Goal: Task Accomplishment & Management: Complete application form

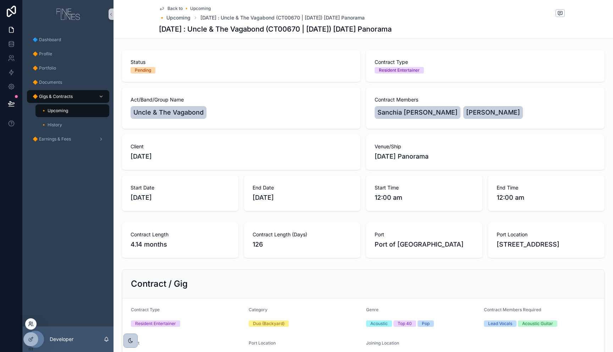
click at [31, 324] on icon at bounding box center [31, 324] width 6 height 6
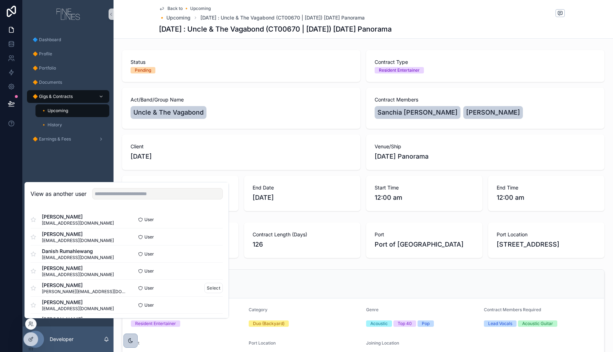
scroll to position [4, 0]
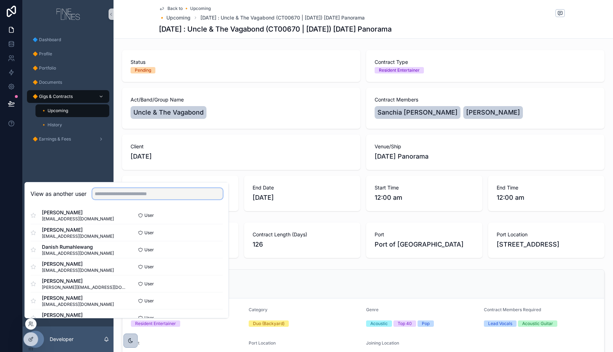
click at [124, 190] on input "text" at bounding box center [157, 193] width 130 height 11
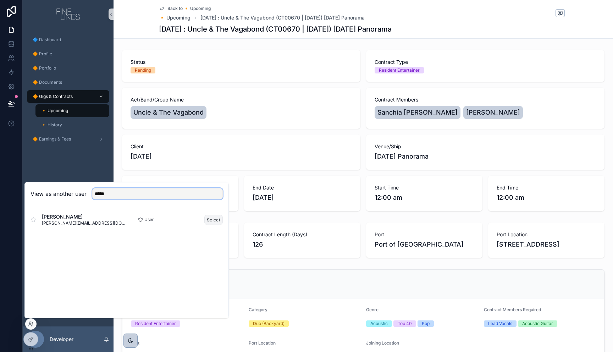
type input "*****"
click at [208, 219] on button "Select" at bounding box center [213, 220] width 18 height 10
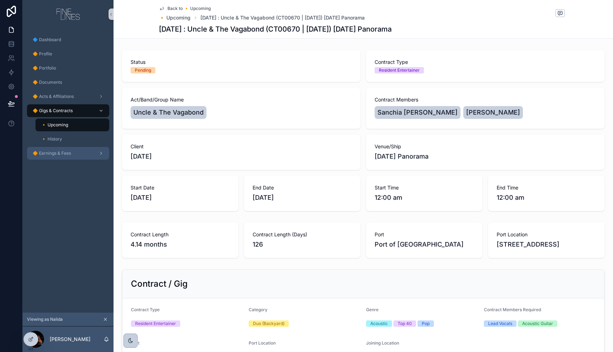
click at [65, 156] on div "🔶 Earnings & Fees" at bounding box center [68, 153] width 74 height 11
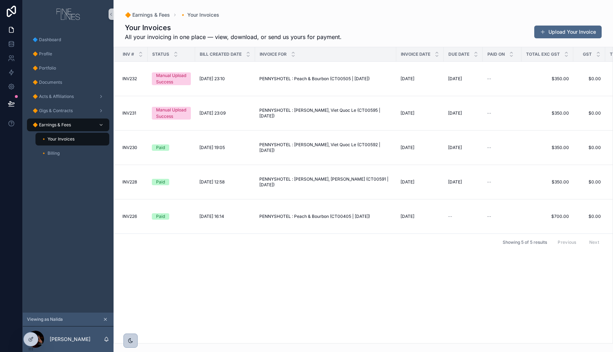
click at [327, 274] on div "INV # Status Bill Created Date Invoice for Invoice Date Due Date Paid On Total …" at bounding box center [363, 195] width 499 height 296
click at [313, 284] on div "INV # Status Bill Created Date Invoice for Invoice Date Due Date Paid On Total …" at bounding box center [363, 195] width 499 height 296
click at [30, 339] on icon at bounding box center [31, 338] width 3 height 3
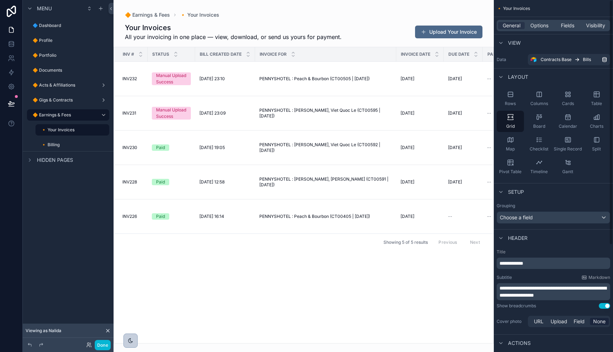
click at [273, 273] on div "scrollable content" at bounding box center [303, 176] width 380 height 352
click at [567, 25] on span "Fields" at bounding box center [567, 25] width 13 height 7
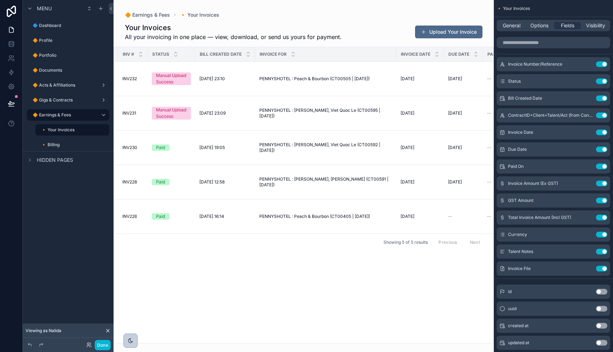
click at [462, 33] on button "Upload Your Invoice" at bounding box center [448, 32] width 67 height 13
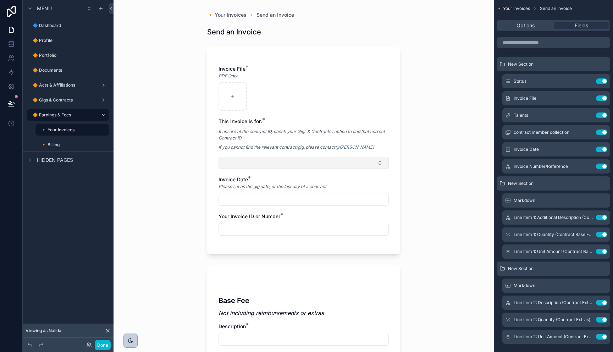
click at [257, 166] on button "Select Button" at bounding box center [303, 163] width 170 height 12
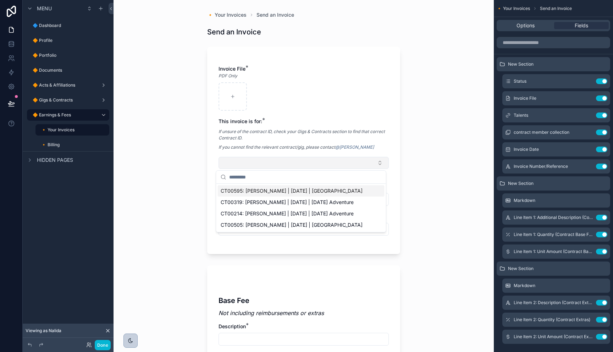
click at [258, 163] on button "Select Button" at bounding box center [303, 163] width 170 height 12
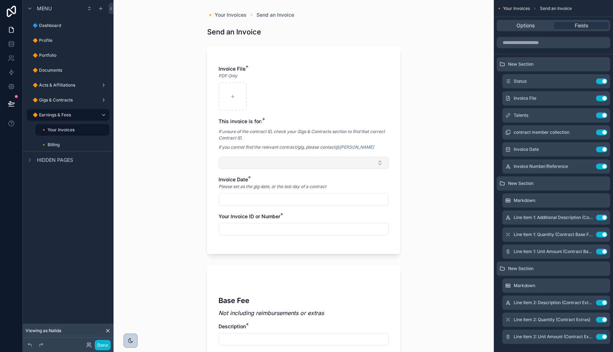
click at [375, 162] on button "Select Button" at bounding box center [303, 163] width 170 height 12
click at [584, 132] on icon "scrollable content" at bounding box center [587, 132] width 6 height 6
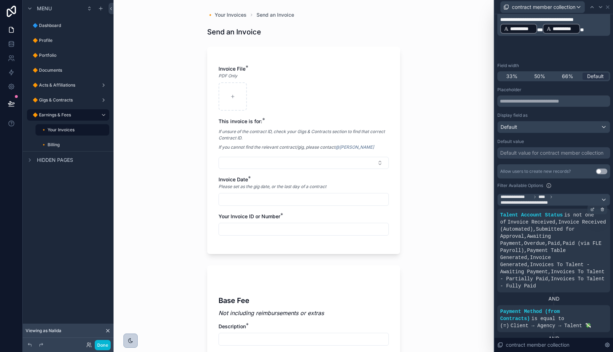
scroll to position [143, 0]
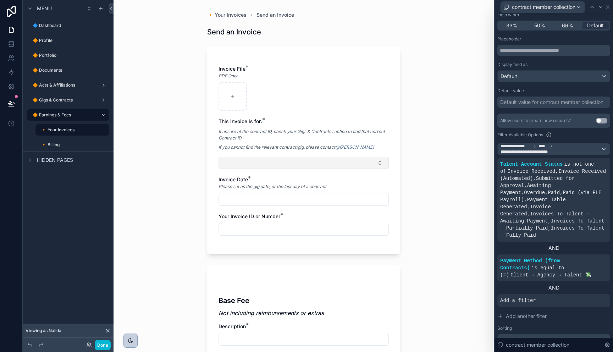
click at [323, 166] on button "Select Button" at bounding box center [303, 163] width 170 height 12
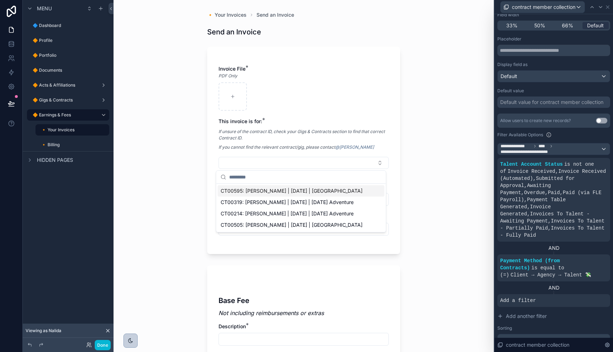
click at [438, 169] on div "🔸 Your Invoices Send an Invoice Send an Invoice Invoice File * PDF Only This in…" at bounding box center [303, 176] width 380 height 352
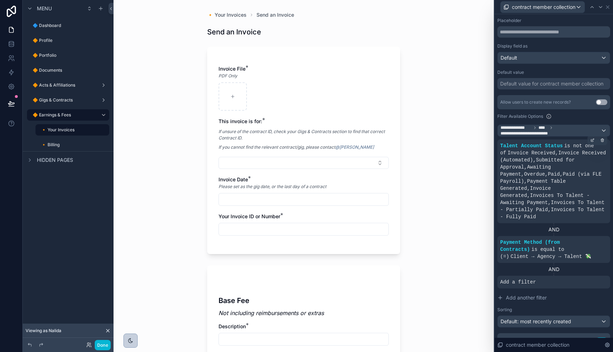
scroll to position [166, 0]
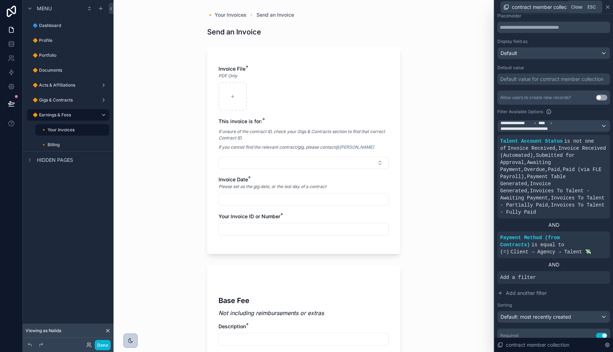
click at [608, 7] on icon at bounding box center [607, 7] width 3 height 3
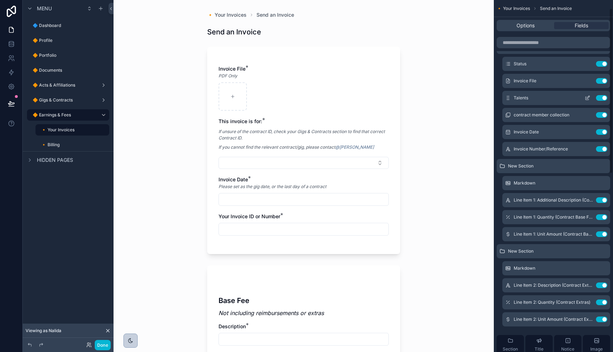
scroll to position [0, 0]
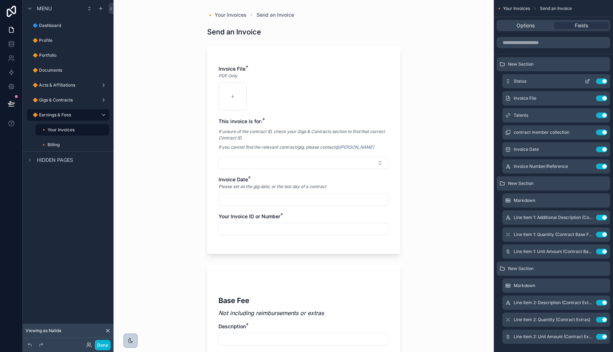
click at [585, 82] on icon "scrollable content" at bounding box center [587, 81] width 6 height 6
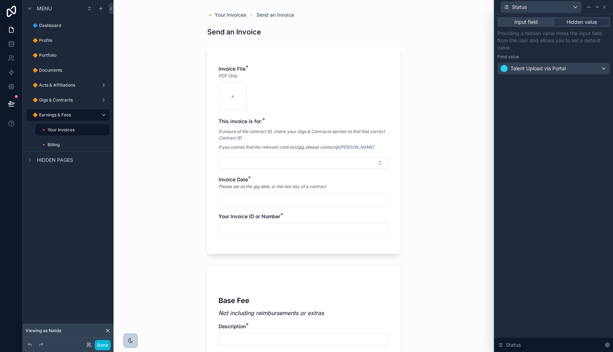
click at [465, 101] on div "🔸 Your Invoices Send an Invoice Send an Invoice Invoice File * PDF Only This in…" at bounding box center [303, 176] width 380 height 352
click at [606, 6] on icon at bounding box center [604, 7] width 6 height 6
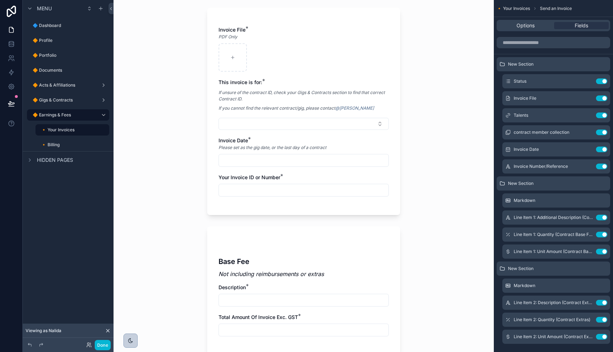
scroll to position [25, 0]
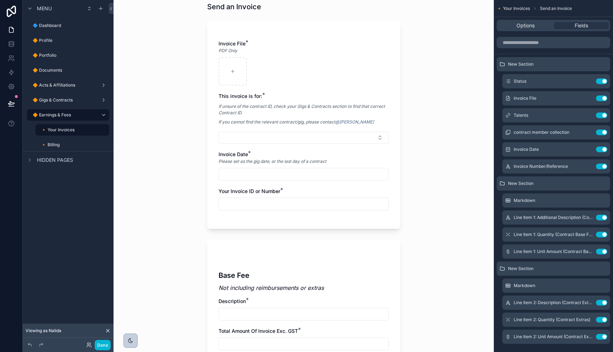
click at [253, 161] on em "Please set as the gig date, or the last day of a contract" at bounding box center [272, 161] width 108 height 6
click at [335, 161] on div "Please set as the gig date, or the last day of a contract" at bounding box center [303, 161] width 170 height 7
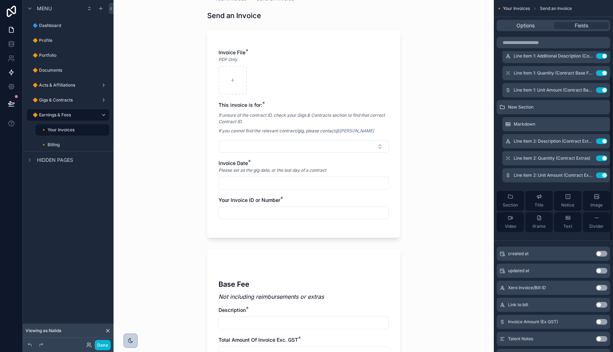
scroll to position [0, 0]
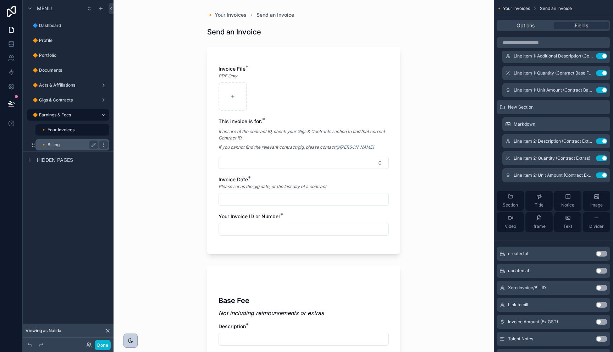
click at [59, 145] on label "🔸 Billing" at bounding box center [68, 145] width 54 height 6
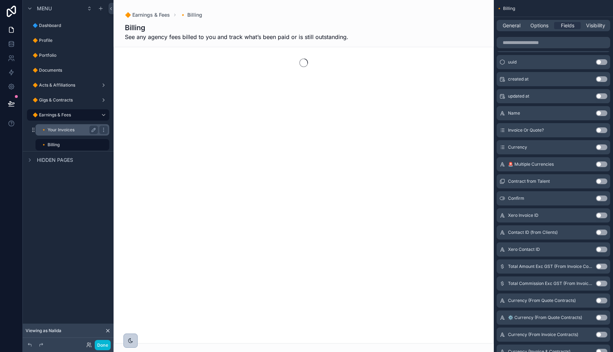
click at [61, 132] on label "🔸 Your Invoices" at bounding box center [68, 130] width 54 height 6
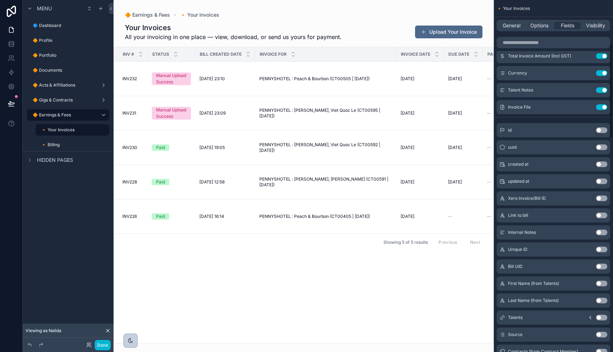
click at [300, 17] on div "🔶 Earnings & Fees 🔸 Your Invoices" at bounding box center [303, 14] width 357 height 7
click at [600, 334] on button "Use setting" at bounding box center [601, 335] width 11 height 6
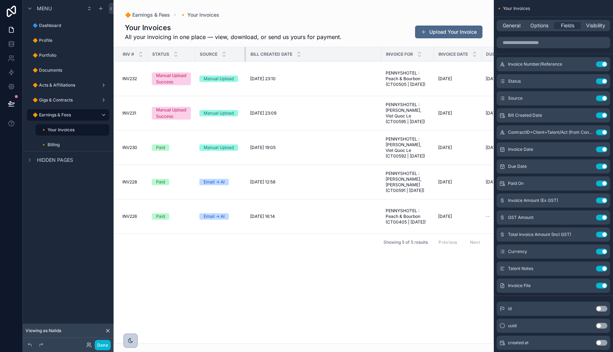
click at [245, 54] on div "scrollable content" at bounding box center [245, 54] width 3 height 14
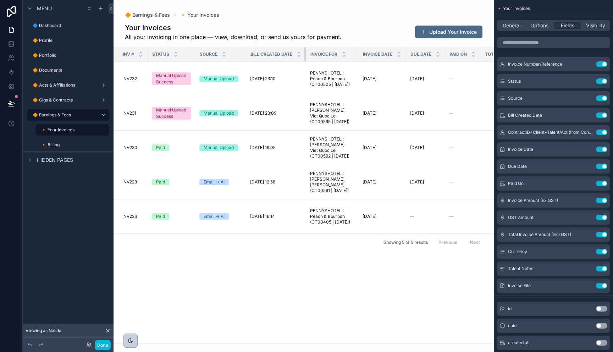
drag, startPoint x: 381, startPoint y: 51, endPoint x: 301, endPoint y: 60, distance: 80.5
click at [301, 60] on th "Bill Created Date" at bounding box center [276, 54] width 60 height 15
click at [242, 55] on th "Source" at bounding box center [219, 54] width 49 height 15
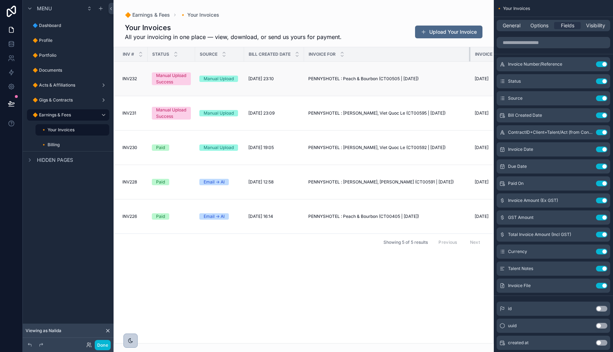
drag, startPoint x: 356, startPoint y: 54, endPoint x: 475, endPoint y: 68, distance: 120.3
click at [475, 68] on table "INV # Status Source Bill Created Date Invoice for Invoice Date Due Date Paid On…" at bounding box center [561, 140] width 895 height 186
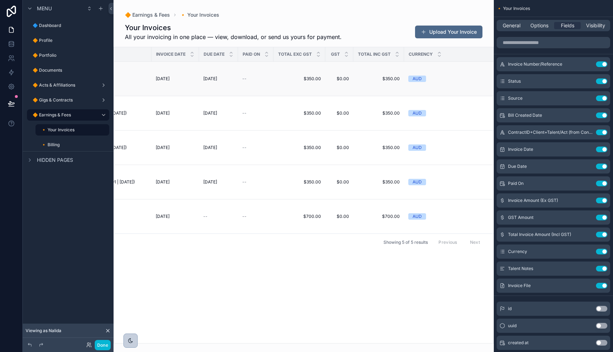
scroll to position [0, 324]
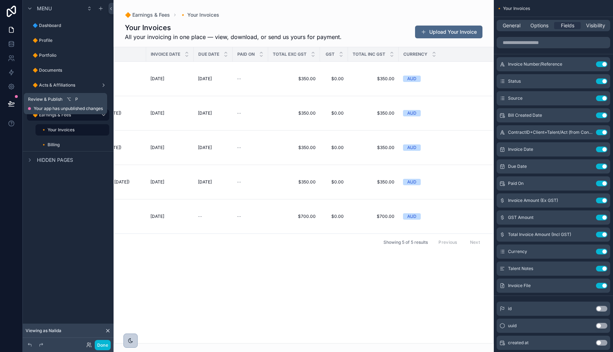
click at [9, 99] on button at bounding box center [12, 104] width 16 height 20
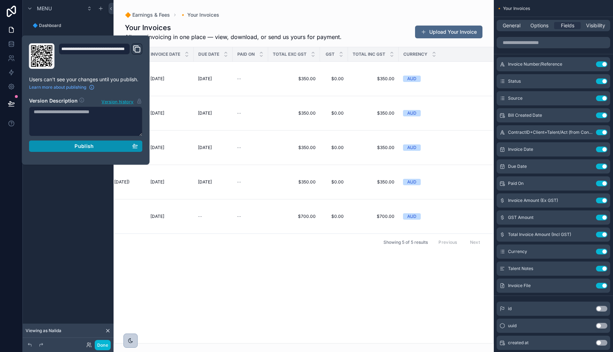
click at [81, 143] on span "Publish" at bounding box center [83, 146] width 19 height 6
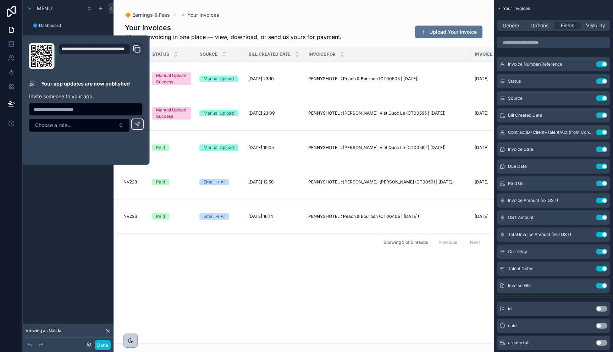
click at [428, 37] on button "Upload Your Invoice" at bounding box center [448, 32] width 67 height 13
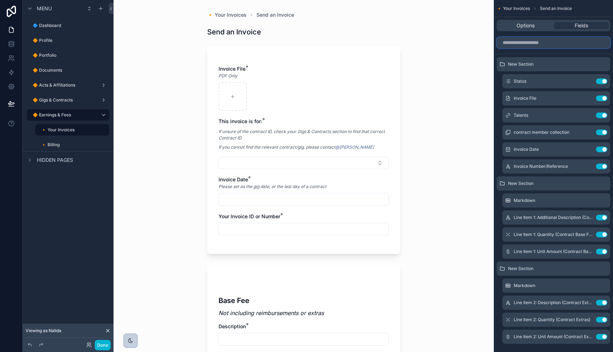
click at [539, 45] on input "scrollable content" at bounding box center [552, 42] width 113 height 11
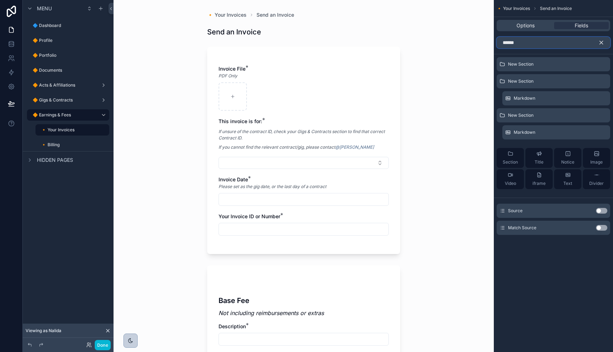
type input "******"
click at [599, 211] on button "Use setting" at bounding box center [601, 211] width 11 height 6
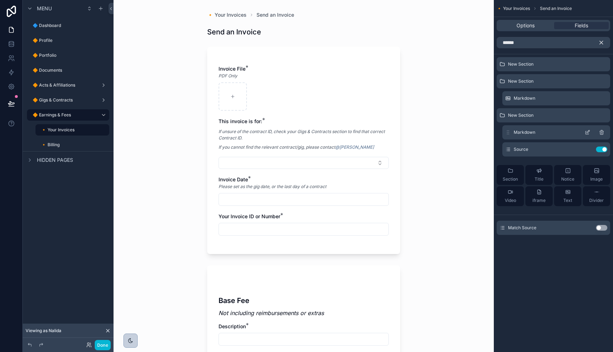
drag, startPoint x: 507, startPoint y: 150, endPoint x: 511, endPoint y: 129, distance: 21.7
click at [511, 129] on div "New Section New Section Markdown New Section Markdown Source Use setting Sectio…" at bounding box center [553, 134] width 119 height 155
click at [524, 43] on input "******" at bounding box center [552, 42] width 113 height 11
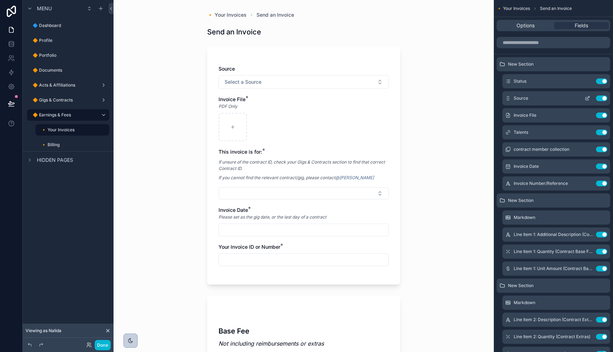
click at [589, 99] on icon "scrollable content" at bounding box center [587, 98] width 6 height 6
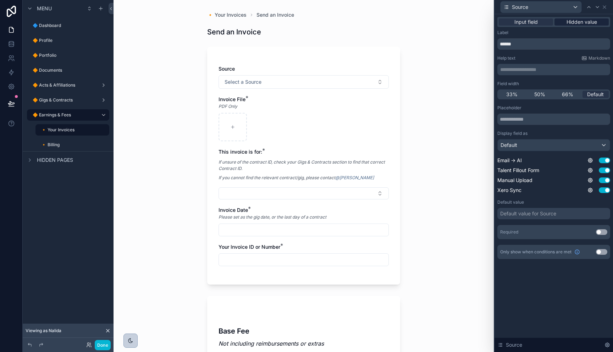
click at [579, 22] on span "Hidden value" at bounding box center [581, 21] width 30 height 7
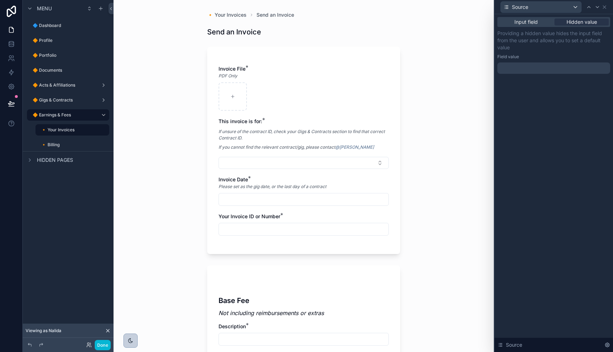
click at [570, 62] on div "Providing a hidden value hides the input field from the user and allows you to …" at bounding box center [553, 52] width 113 height 44
click at [571, 67] on div at bounding box center [553, 67] width 113 height 11
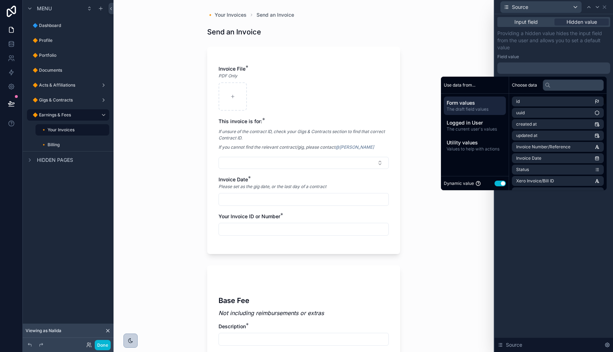
click at [499, 183] on button "Use setting" at bounding box center [499, 183] width 11 height 6
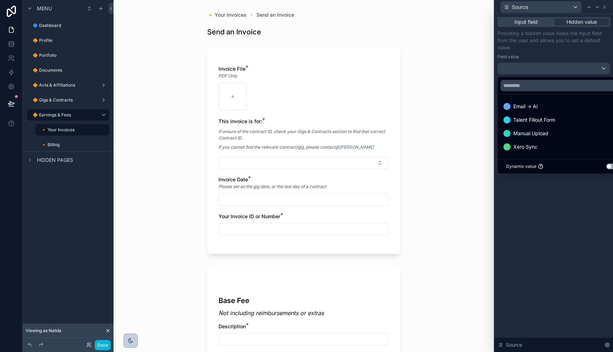
click at [553, 209] on div at bounding box center [553, 176] width 118 height 352
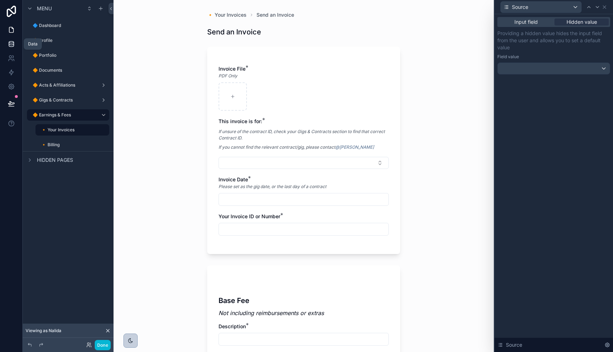
click at [12, 46] on icon at bounding box center [11, 43] width 7 height 7
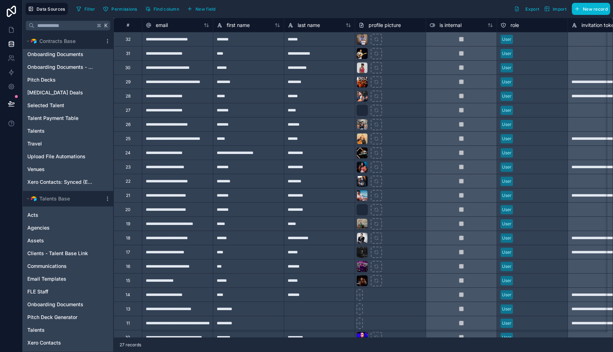
scroll to position [101, 0]
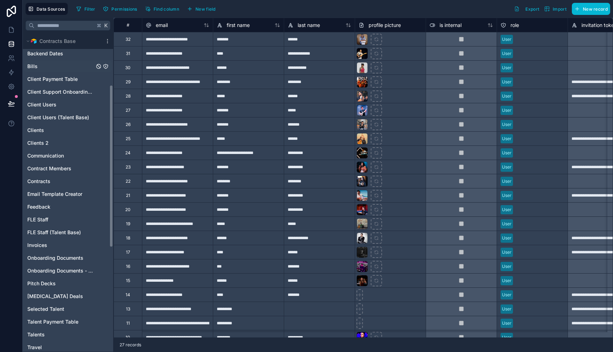
click at [31, 66] on span "Bills" at bounding box center [32, 66] width 10 height 7
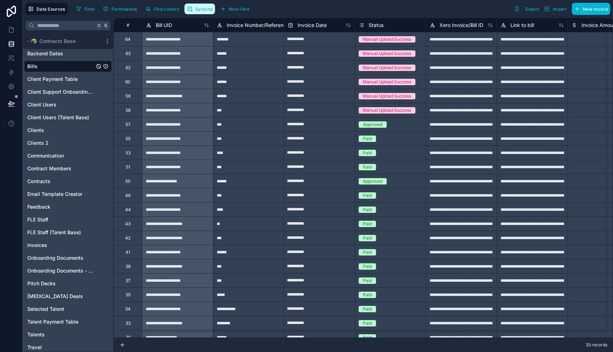
click at [199, 10] on span "Syncing" at bounding box center [203, 8] width 17 height 5
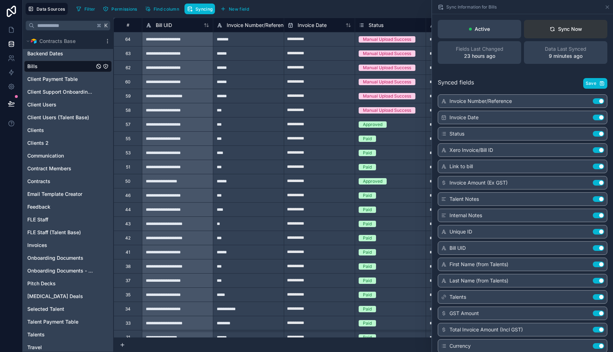
click at [561, 26] on div "Sync Now" at bounding box center [565, 29] width 33 height 7
click at [10, 30] on icon at bounding box center [11, 29] width 7 height 7
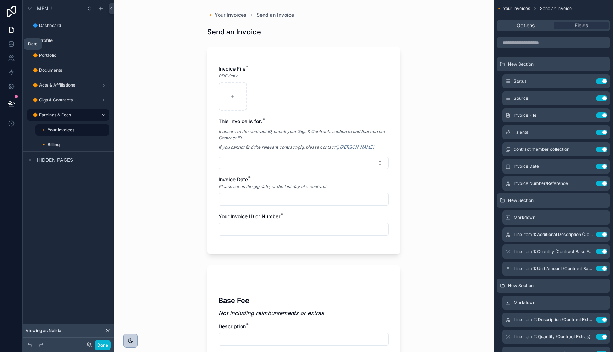
drag, startPoint x: 13, startPoint y: 45, endPoint x: 12, endPoint y: 30, distance: 15.3
click at [13, 45] on icon at bounding box center [11, 45] width 5 height 3
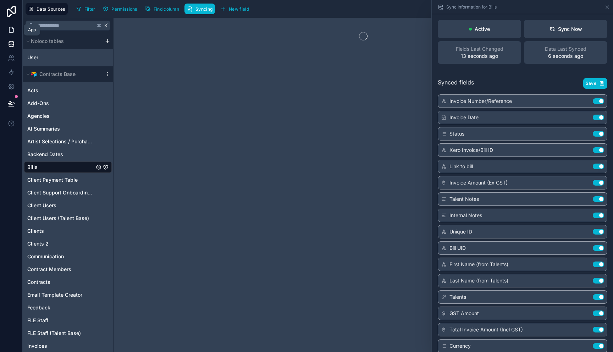
click at [11, 29] on icon at bounding box center [11, 29] width 7 height 7
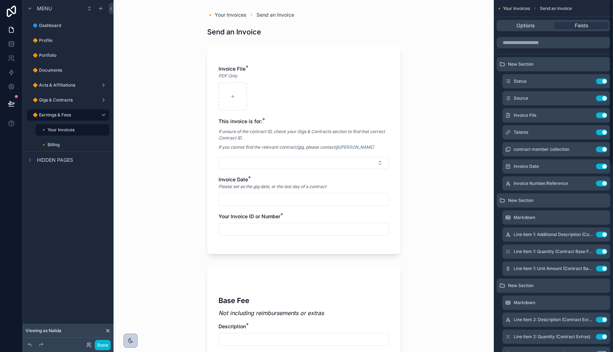
click at [436, 43] on div "🔸 Your Invoices Send an Invoice Send an Invoice Invoice File * PDF Only This in…" at bounding box center [303, 176] width 380 height 352
click at [586, 97] on icon "scrollable content" at bounding box center [587, 98] width 6 height 6
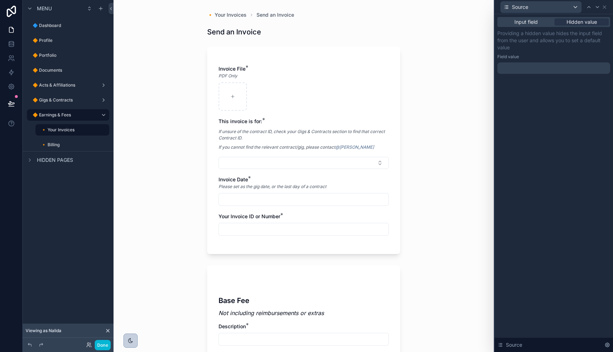
click at [522, 65] on div at bounding box center [553, 67] width 113 height 11
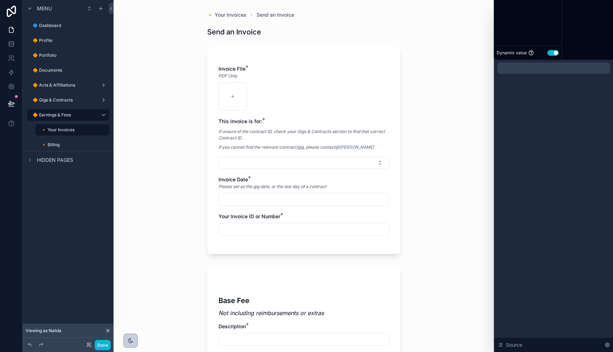
click at [522, 68] on div at bounding box center [553, 67] width 113 height 11
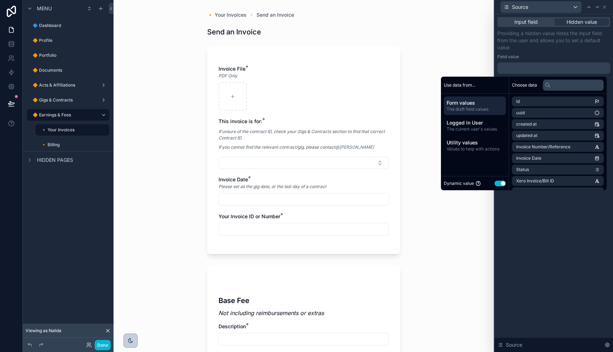
click at [522, 68] on div at bounding box center [553, 67] width 113 height 11
click at [495, 182] on button "Use setting" at bounding box center [499, 183] width 11 height 6
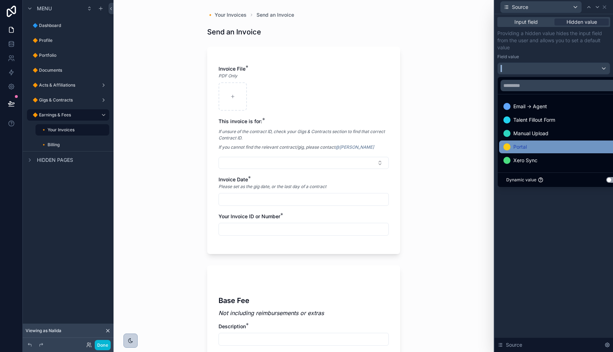
click at [542, 145] on div "Portal" at bounding box center [561, 147] width 117 height 9
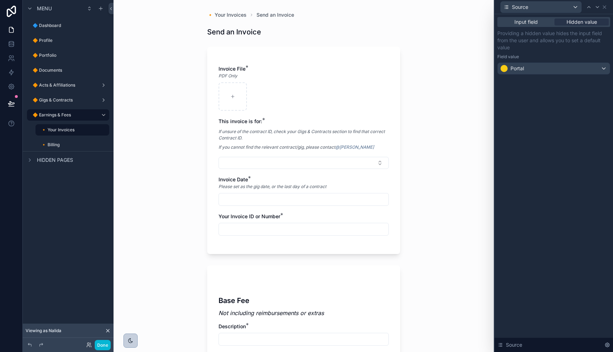
click at [560, 241] on div "Input field Hidden value Providing a hidden value hides the input field from th…" at bounding box center [553, 183] width 118 height 338
click at [13, 102] on icon at bounding box center [11, 103] width 7 height 7
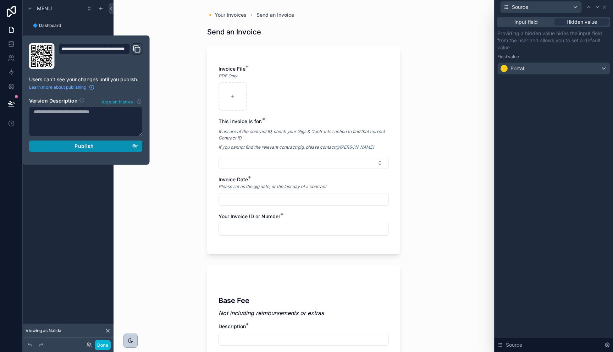
click at [86, 145] on span "Publish" at bounding box center [83, 146] width 19 height 6
